Goal: Information Seeking & Learning: Learn about a topic

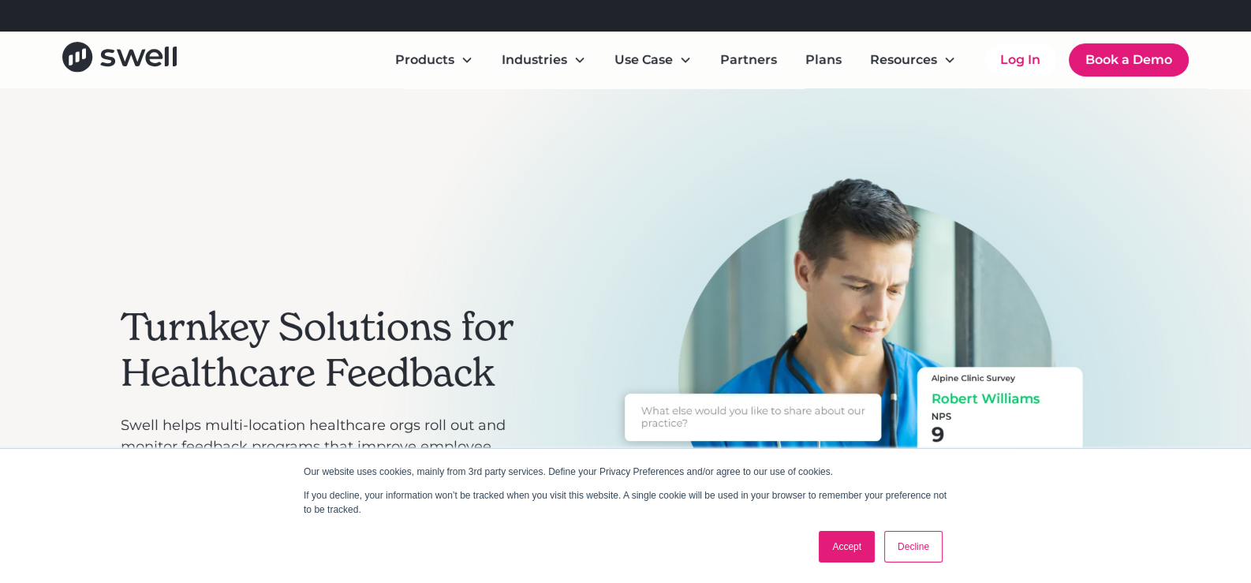
drag, startPoint x: 860, startPoint y: 538, endPoint x: 790, endPoint y: 513, distance: 74.6
click at [860, 538] on link "Accept" at bounding box center [847, 547] width 56 height 32
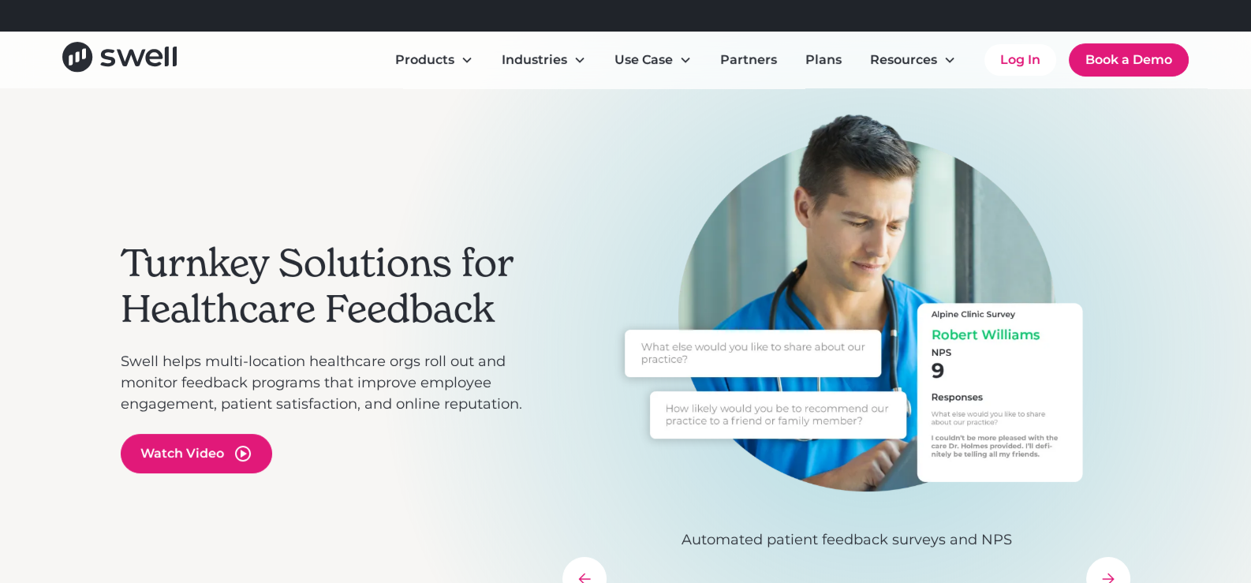
scroll to position [157, 0]
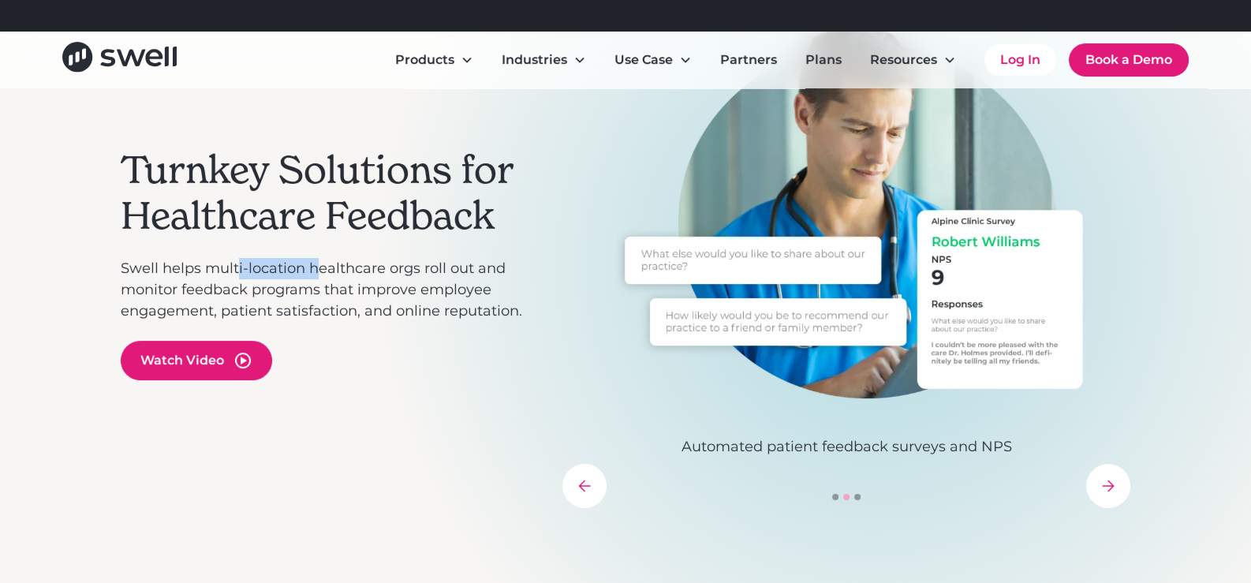
drag, startPoint x: 316, startPoint y: 271, endPoint x: 469, endPoint y: 275, distance: 153.9
click at [469, 275] on p "Swell helps multi-location healthcare orgs roll out and monitor feedback progra…" at bounding box center [334, 290] width 426 height 64
drag, startPoint x: 487, startPoint y: 284, endPoint x: 469, endPoint y: 300, distance: 23.5
click at [486, 284] on p "Swell helps multi-location healthcare orgs roll out and monitor feedback progra…" at bounding box center [334, 290] width 426 height 64
drag, startPoint x: 387, startPoint y: 299, endPoint x: 312, endPoint y: 284, distance: 75.7
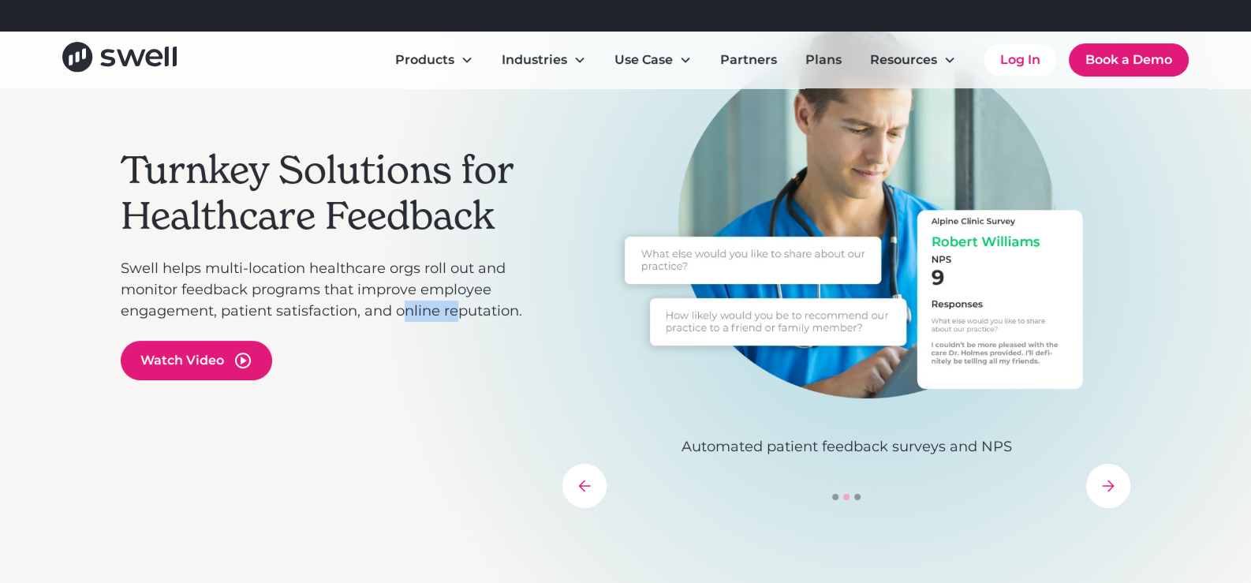
click at [368, 296] on p "Swell helps multi-location healthcare orgs roll out and monitor feedback progra…" at bounding box center [334, 290] width 426 height 64
drag, startPoint x: 133, startPoint y: 278, endPoint x: 142, endPoint y: 278, distance: 9.5
click at [133, 278] on p "Swell helps multi-location healthcare orgs roll out and monitor feedback progra…" at bounding box center [334, 290] width 426 height 64
drag, startPoint x: 333, startPoint y: 290, endPoint x: 418, endPoint y: 299, distance: 85.7
click at [376, 294] on p "Swell helps multi-location healthcare orgs roll out and monitor feedback progra…" at bounding box center [334, 290] width 426 height 64
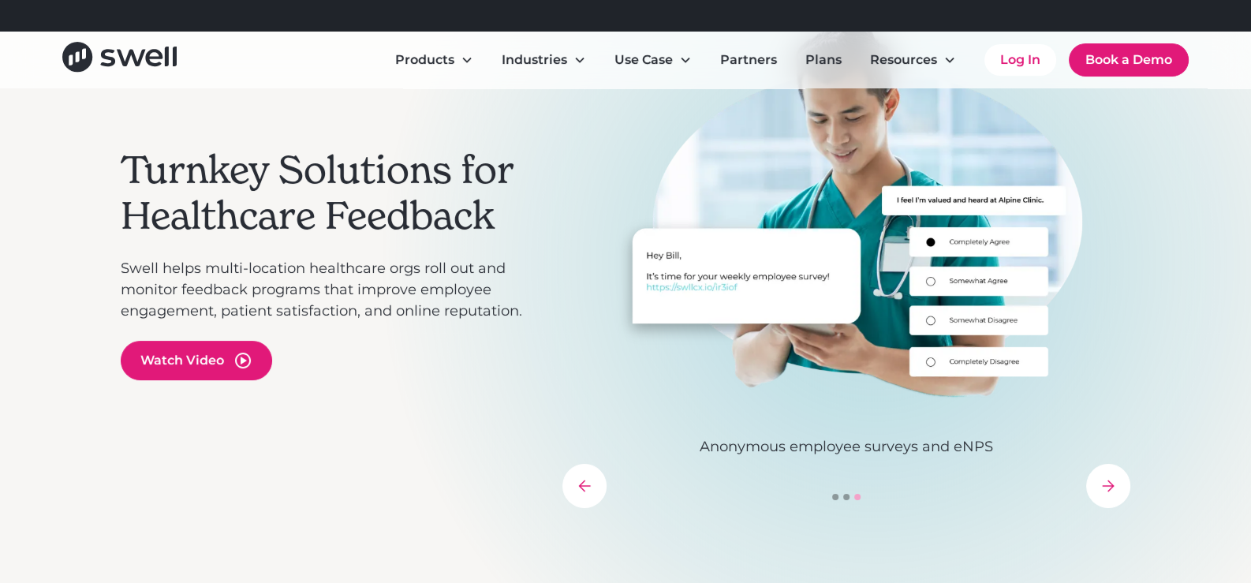
click at [296, 240] on div "Turnkey Solutions for Healthcare Feedback Swell helps multi-location healthcare…" at bounding box center [334, 264] width 426 height 488
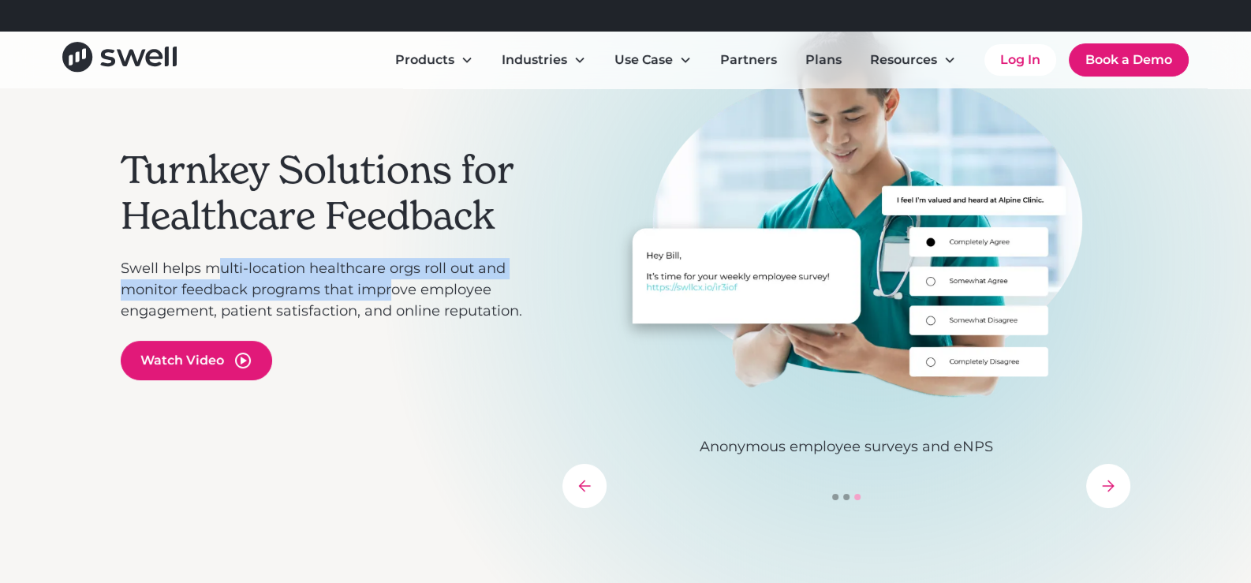
drag, startPoint x: 243, startPoint y: 282, endPoint x: 391, endPoint y: 293, distance: 147.9
click at [391, 295] on p "Swell helps multi-location healthcare orgs roll out and monitor feedback progra…" at bounding box center [334, 290] width 426 height 64
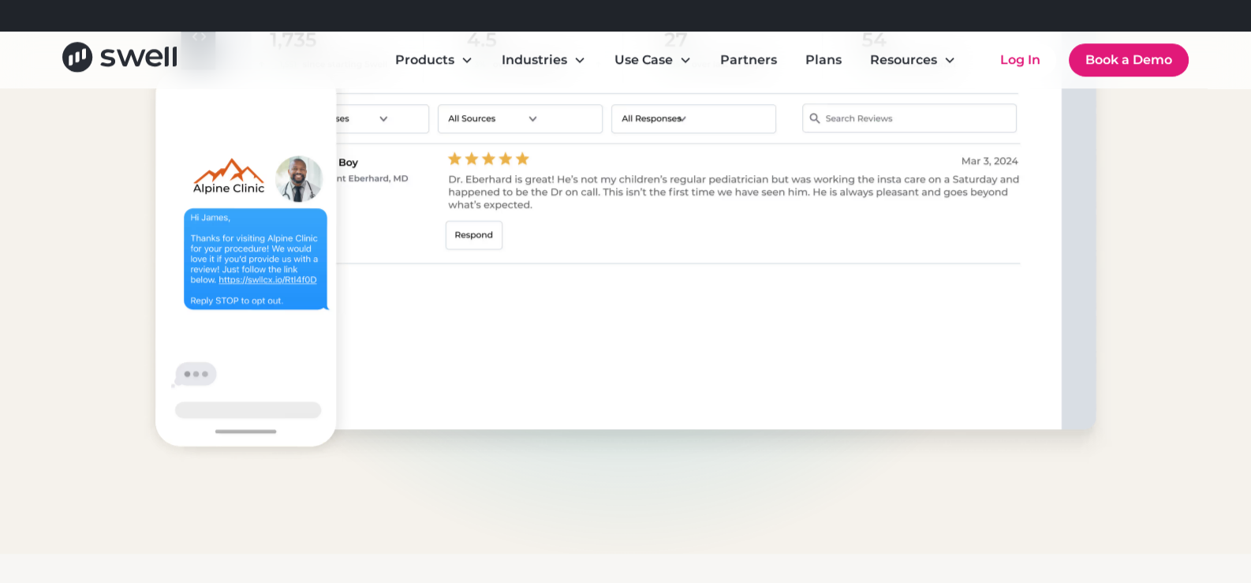
scroll to position [1657, 0]
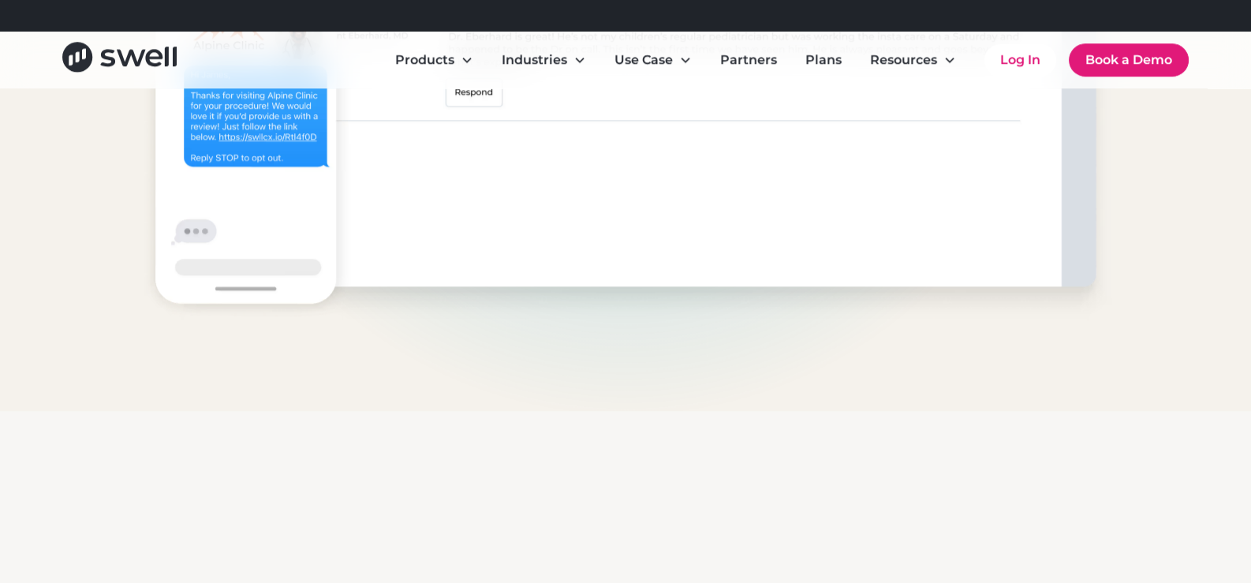
drag, startPoint x: 544, startPoint y: 430, endPoint x: 533, endPoint y: 424, distance: 13.1
